Goal: Task Accomplishment & Management: Manage account settings

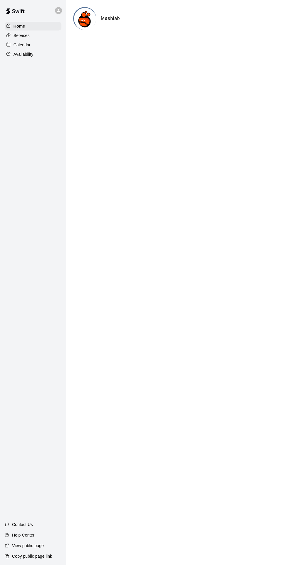
click at [32, 48] on div "Calendar" at bounding box center [33, 44] width 57 height 9
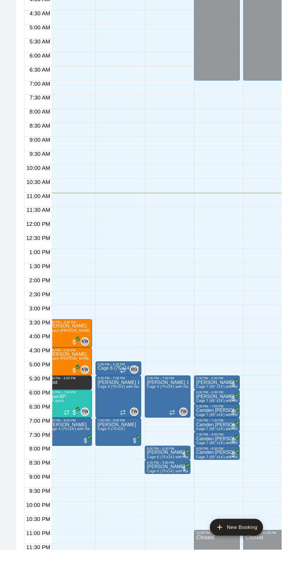
scroll to position [0, 128]
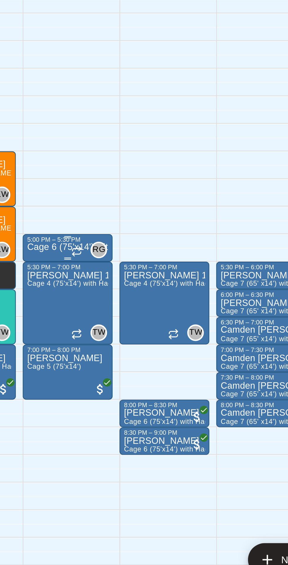
click at [150, 413] on p "Cage 6 (75'x14') with Hack Attack pitching machine" at bounding box center [151, 413] width 35 height 0
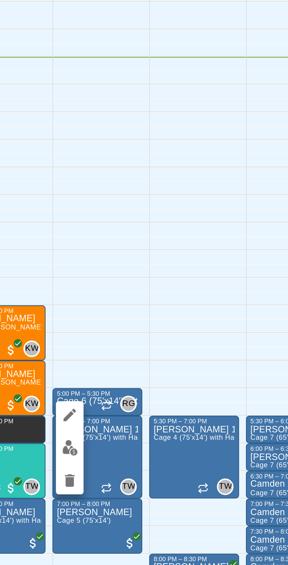
click at [142, 423] on button "edit" at bounding box center [139, 419] width 12 height 12
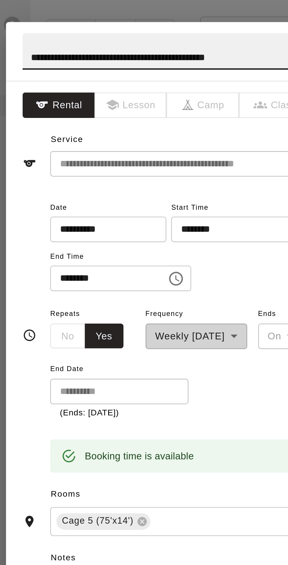
click at [99, 103] on input "**********" at bounding box center [97, 97] width 45 height 11
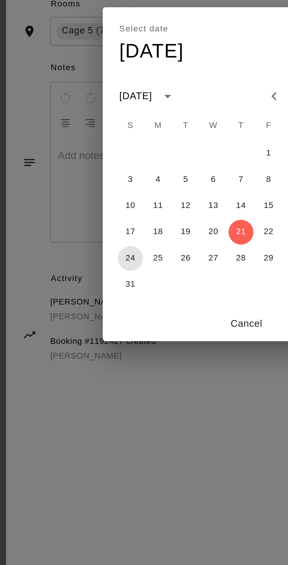
click at [114, 324] on button "24" at bounding box center [108, 318] width 11 height 11
type input "**********"
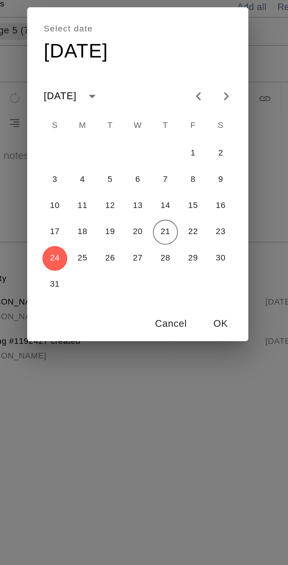
click at [188, 351] on button "OK" at bounding box center [179, 346] width 19 height 11
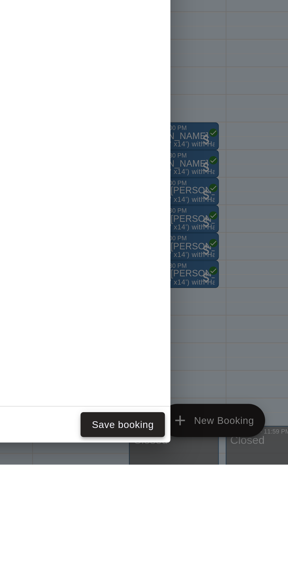
click at [229, 554] on button "Save booking" at bounding box center [212, 548] width 36 height 11
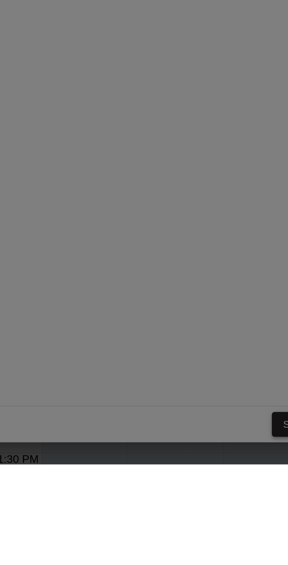
scroll to position [0, 0]
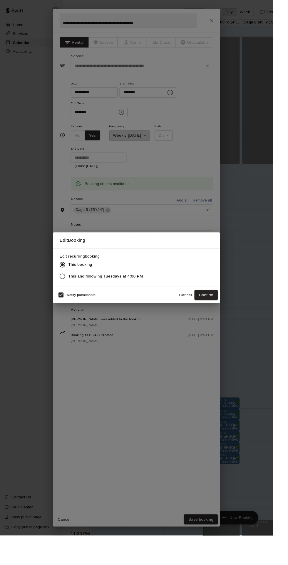
click at [91, 313] on span "Notify participants" at bounding box center [85, 311] width 30 height 4
click at [229, 317] on button "Confirm" at bounding box center [217, 311] width 25 height 11
